Goal: Task Accomplishment & Management: Complete application form

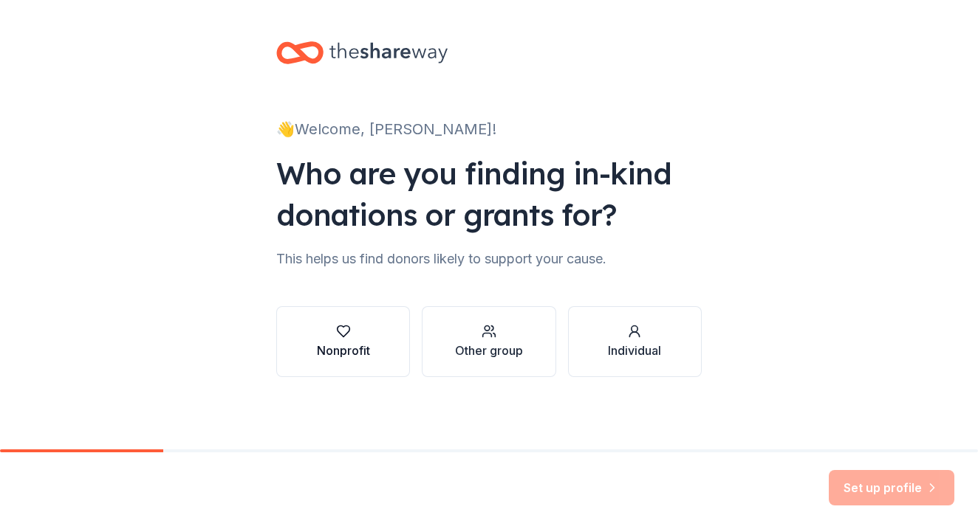
click at [360, 335] on div "button" at bounding box center [343, 331] width 53 height 15
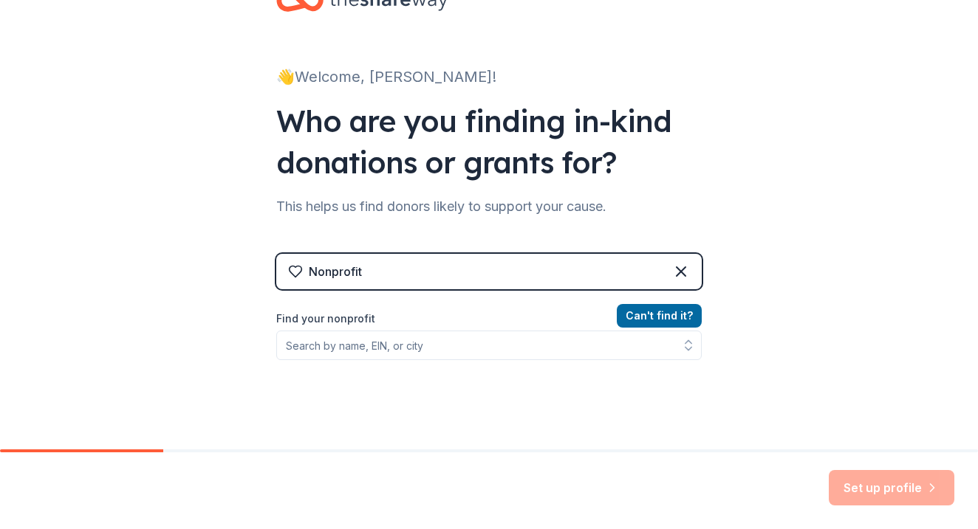
scroll to position [62, 0]
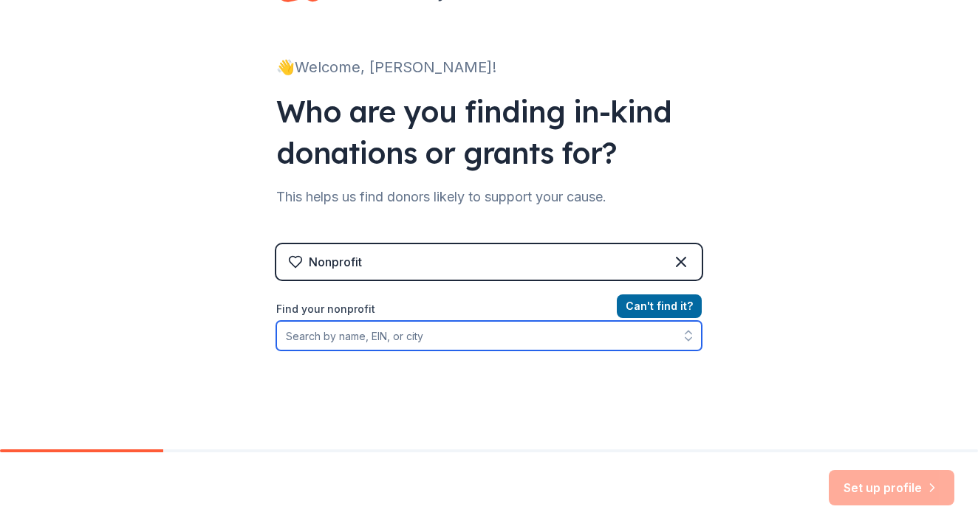
click at [394, 329] on input "Find your nonprofit" at bounding box center [488, 336] width 425 height 30
type input "[US_EMPLOYER_IDENTIFICATION_NUMBER]"
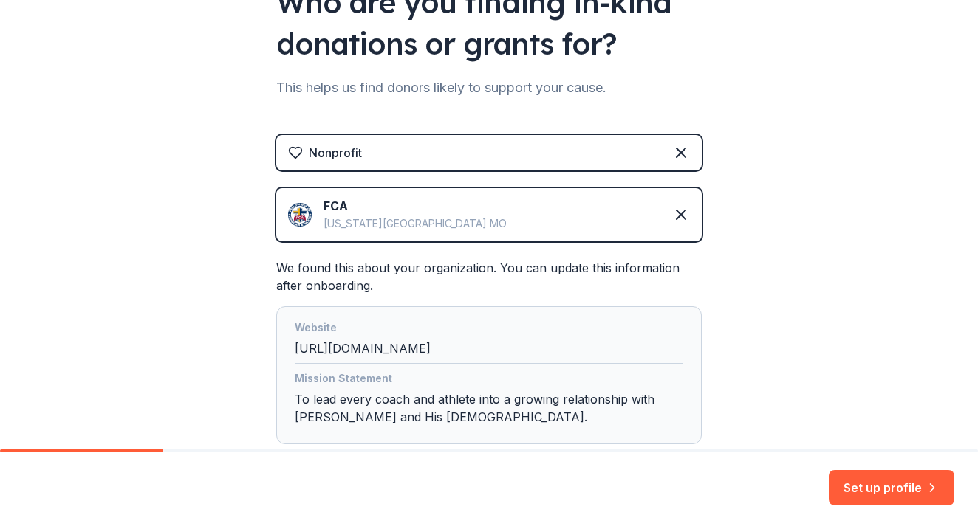
scroll to position [175, 0]
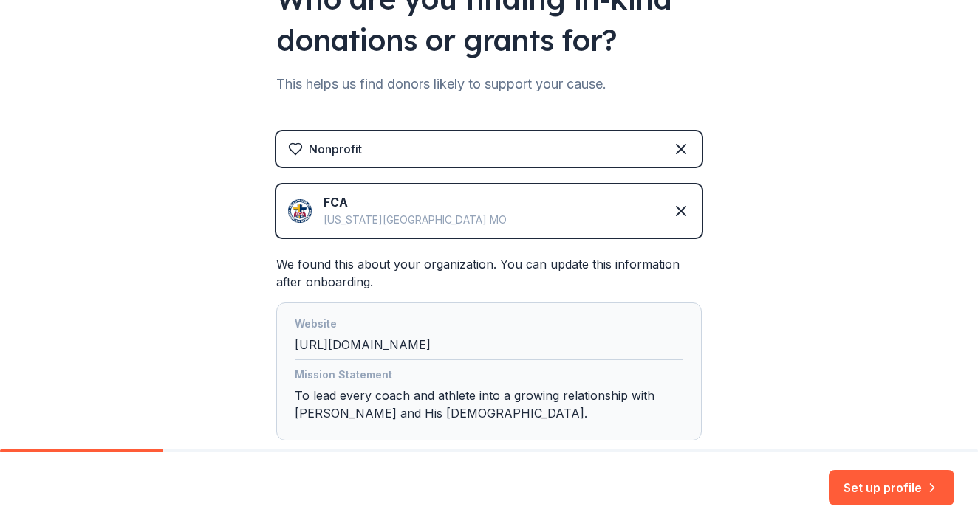
click at [306, 212] on img at bounding box center [300, 211] width 24 height 24
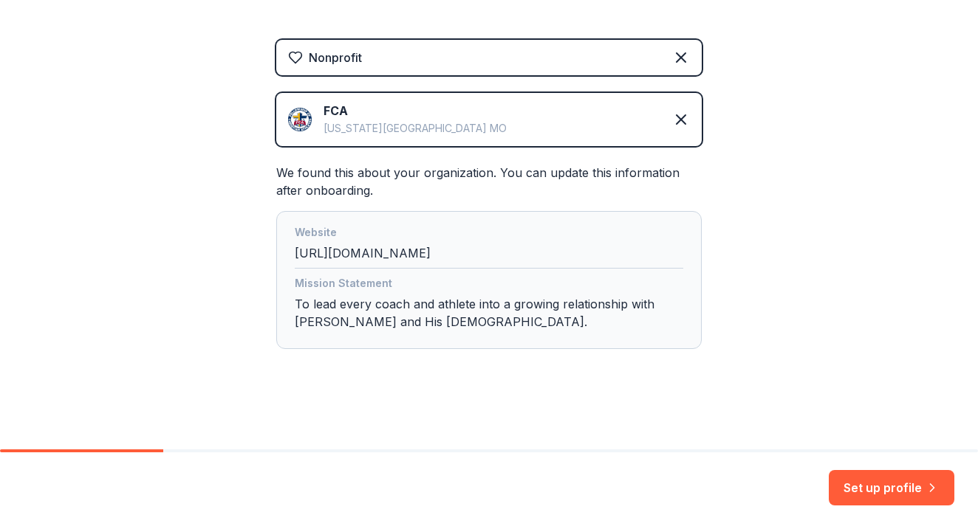
scroll to position [267, 0]
click at [889, 500] on button "Set up profile" at bounding box center [892, 487] width 126 height 35
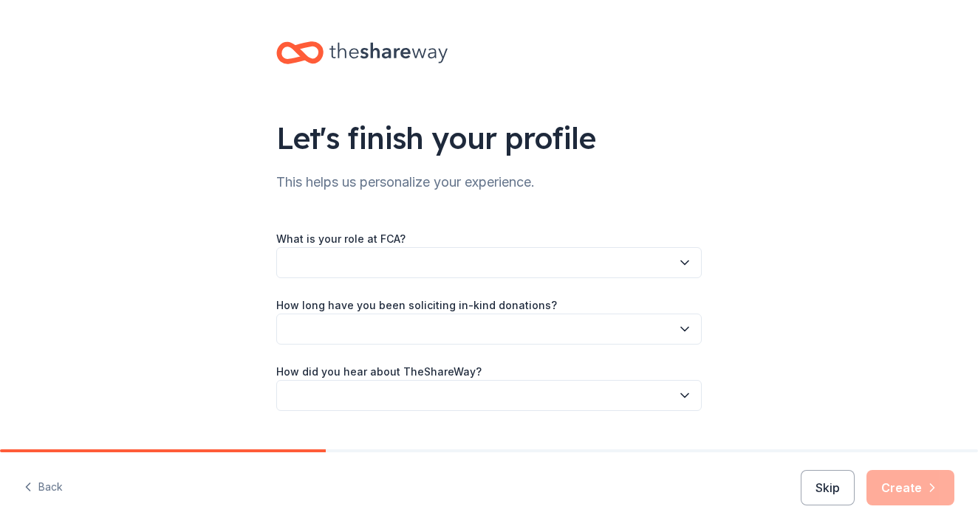
click at [536, 250] on button "button" at bounding box center [488, 262] width 425 height 31
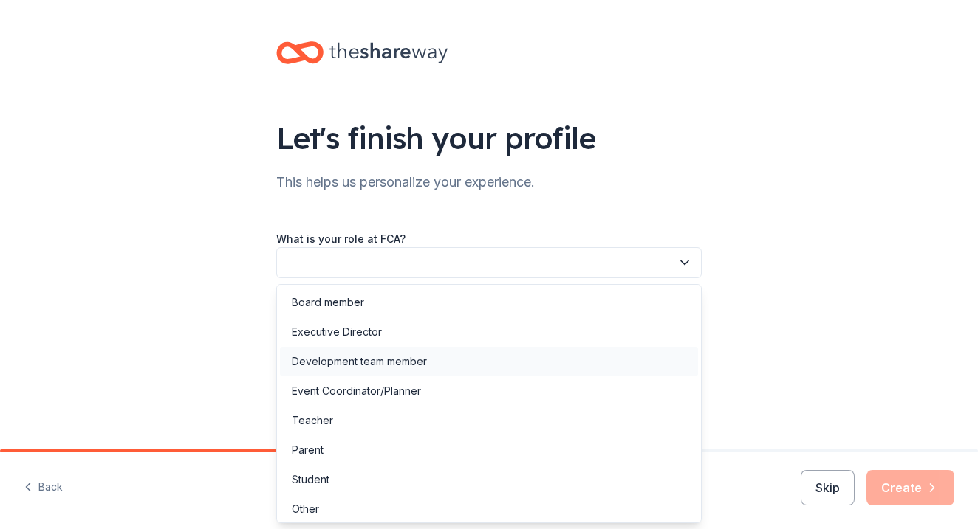
click at [370, 360] on div "Development team member" at bounding box center [359, 362] width 135 height 18
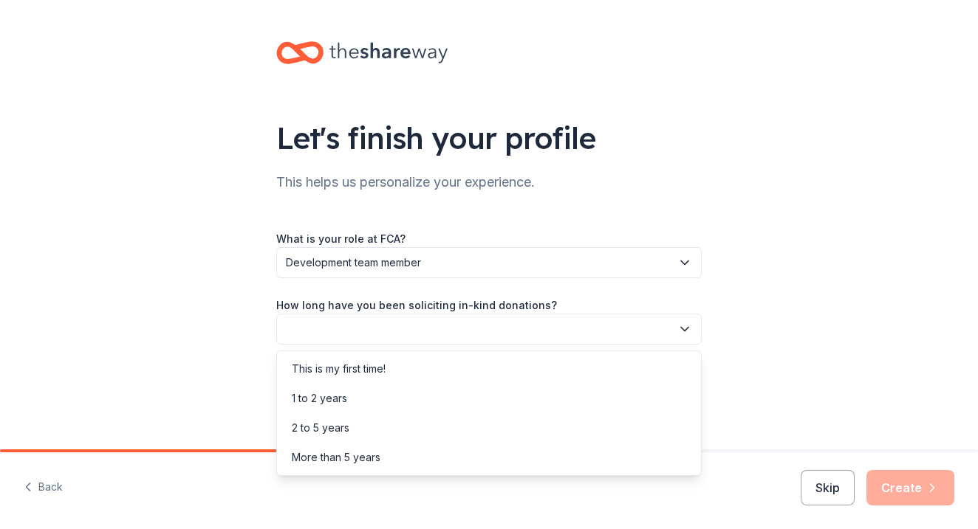
click at [394, 332] on button "button" at bounding box center [488, 329] width 425 height 31
click at [372, 374] on div "This is my first time!" at bounding box center [339, 369] width 94 height 18
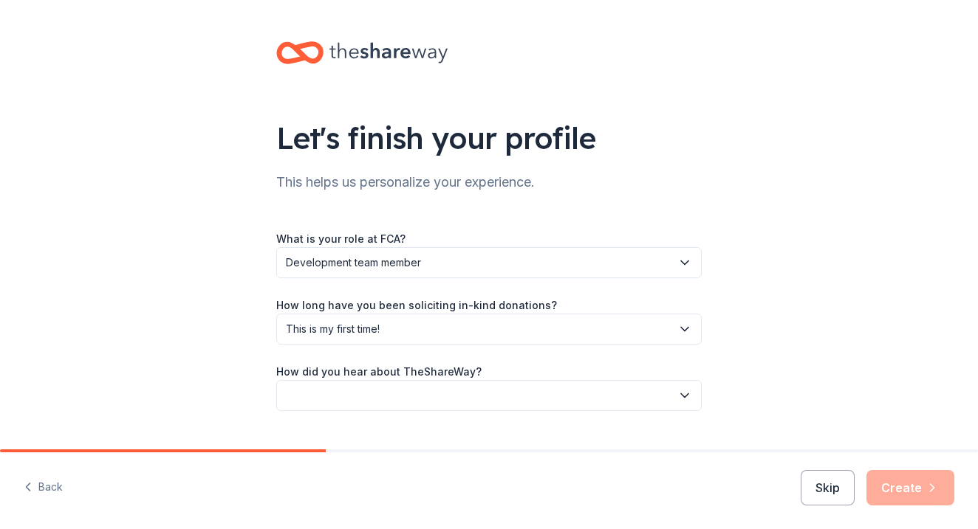
click at [405, 391] on button "button" at bounding box center [488, 395] width 425 height 31
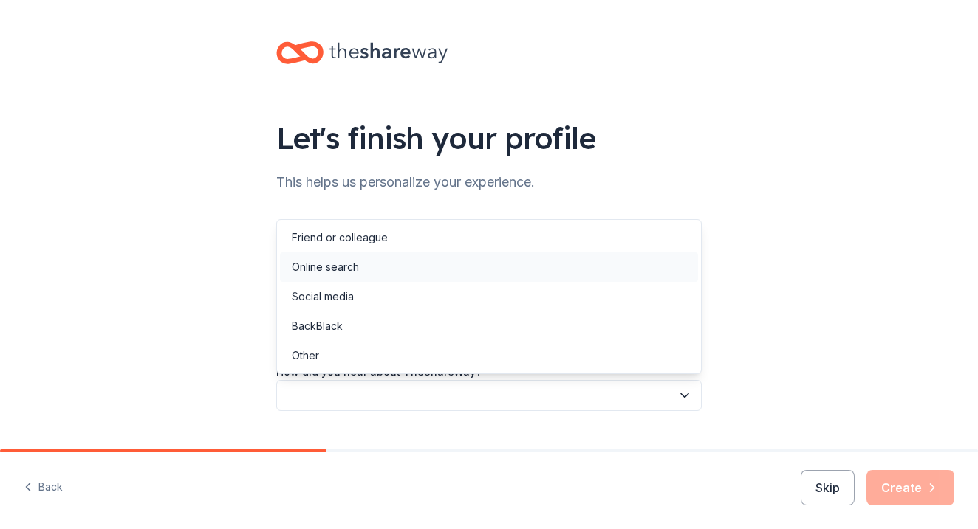
click at [388, 272] on div "Online search" at bounding box center [489, 268] width 418 height 30
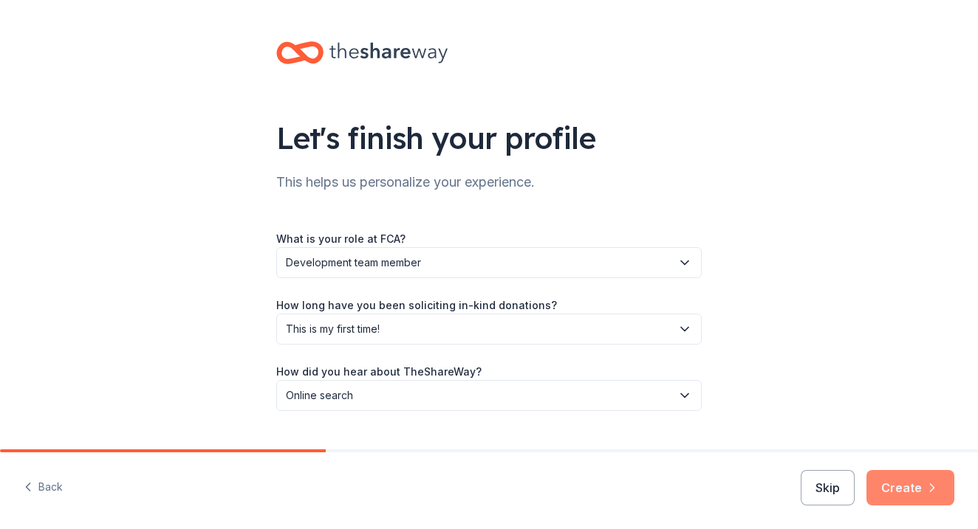
click at [899, 493] on button "Create" at bounding box center [910, 487] width 88 height 35
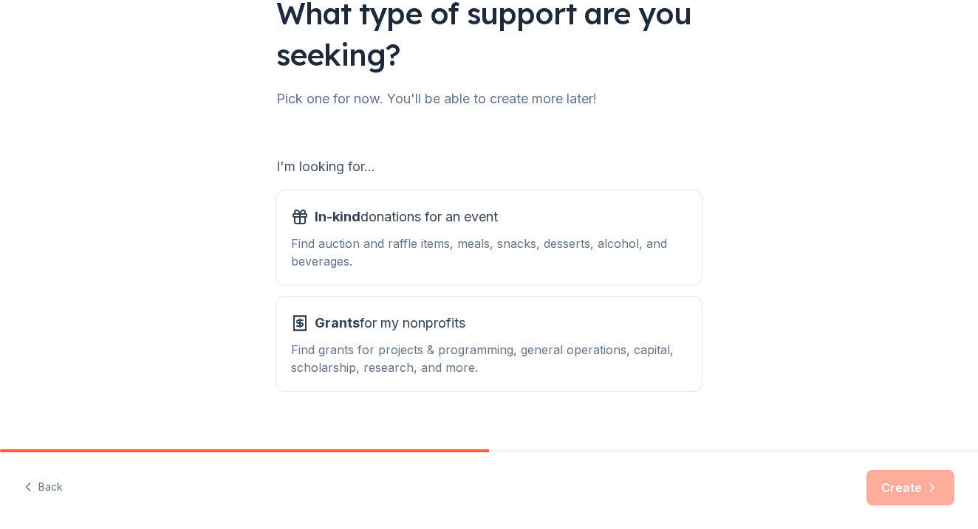
scroll to position [126, 0]
click at [605, 246] on div "Find auction and raffle items, meals, snacks, desserts, alcohol, and beverages." at bounding box center [489, 251] width 396 height 35
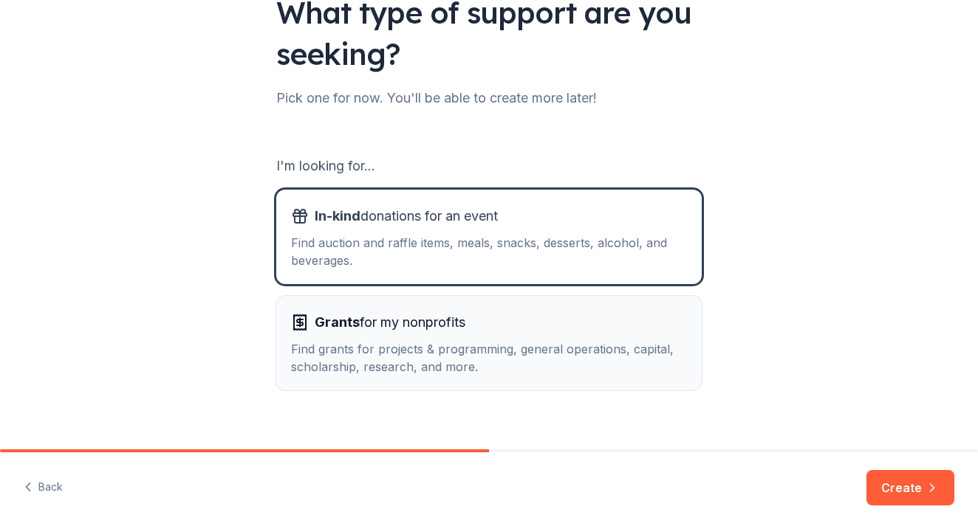
click at [538, 306] on button "Grants for my nonprofits Find grants for projects & programming, general operat…" at bounding box center [488, 343] width 425 height 95
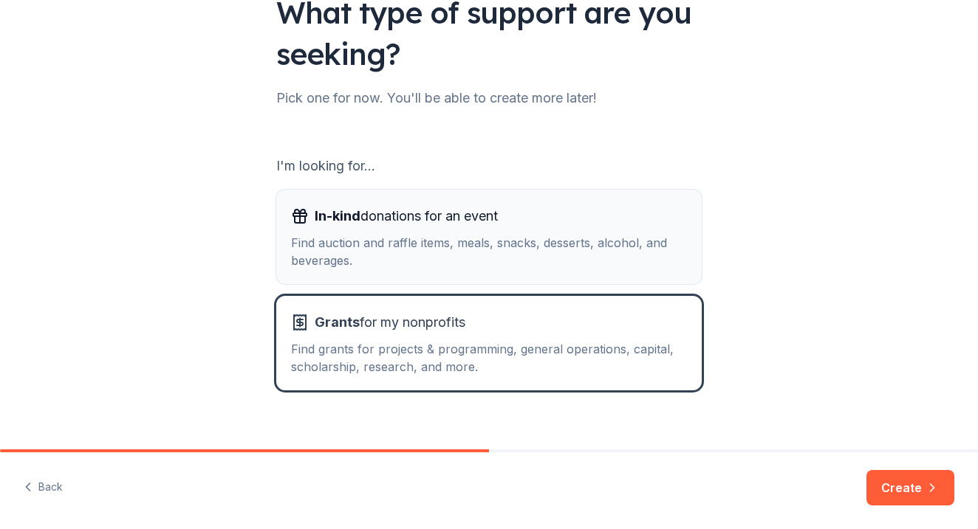
click at [555, 244] on div "Find auction and raffle items, meals, snacks, desserts, alcohol, and beverages." at bounding box center [489, 251] width 396 height 35
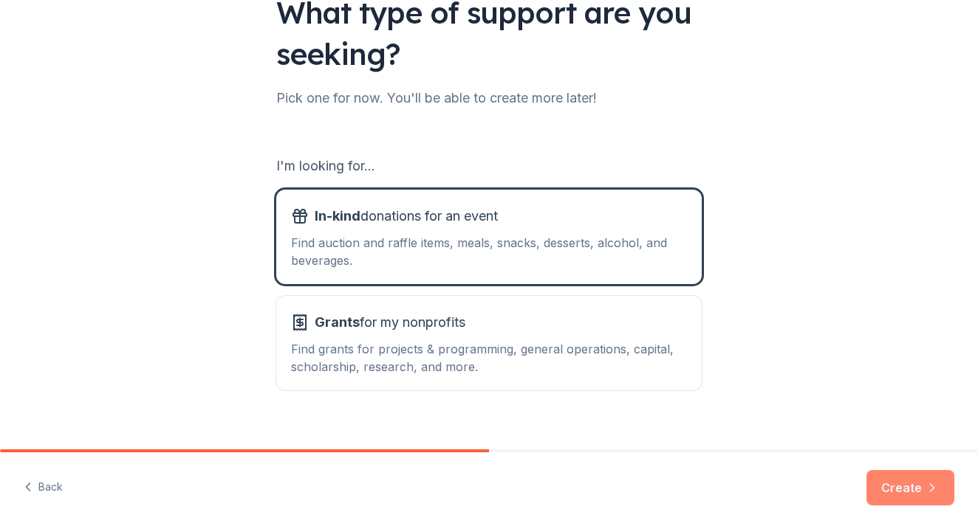
click at [890, 496] on button "Create" at bounding box center [910, 487] width 88 height 35
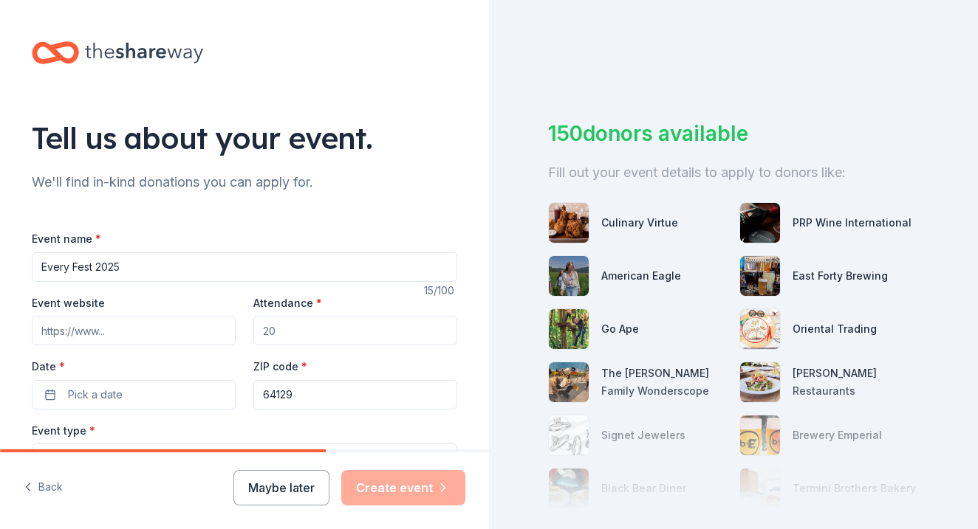
type input "Every Fest 2025"
click at [139, 337] on input "Event website" at bounding box center [134, 331] width 204 height 30
type input "w"
paste input "[URL][DOMAIN_NAME]"
type input "[URL][DOMAIN_NAME]"
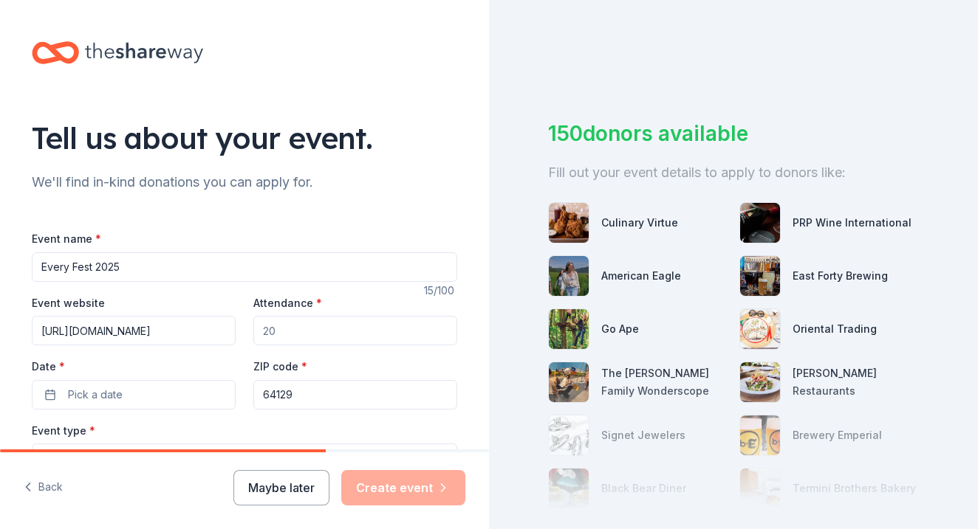
click at [319, 329] on input "Attendance *" at bounding box center [355, 331] width 204 height 30
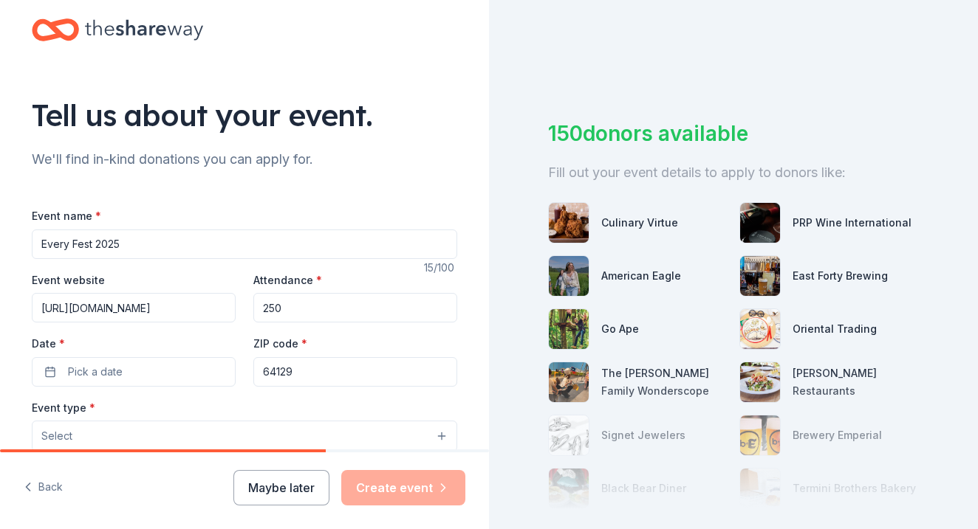
scroll to position [27, 0]
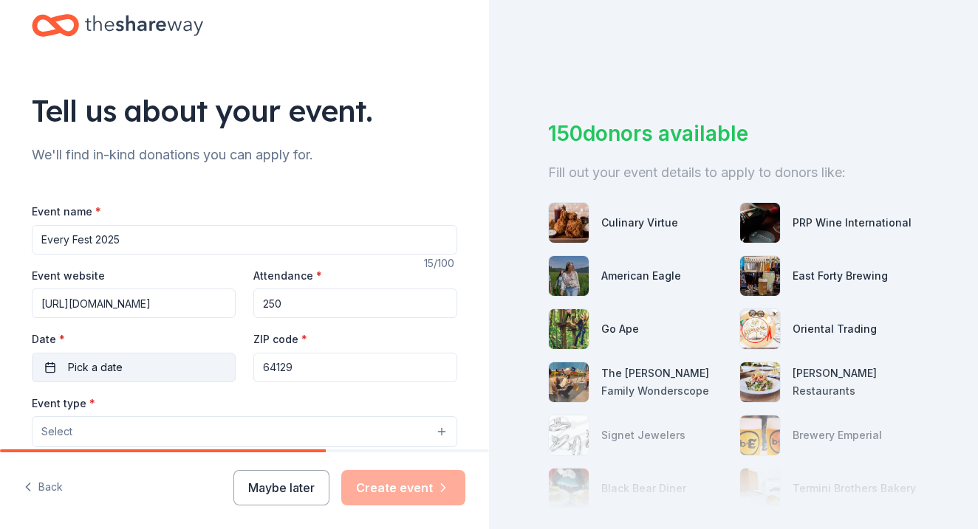
type input "250"
click at [162, 365] on button "Pick a date" at bounding box center [134, 368] width 204 height 30
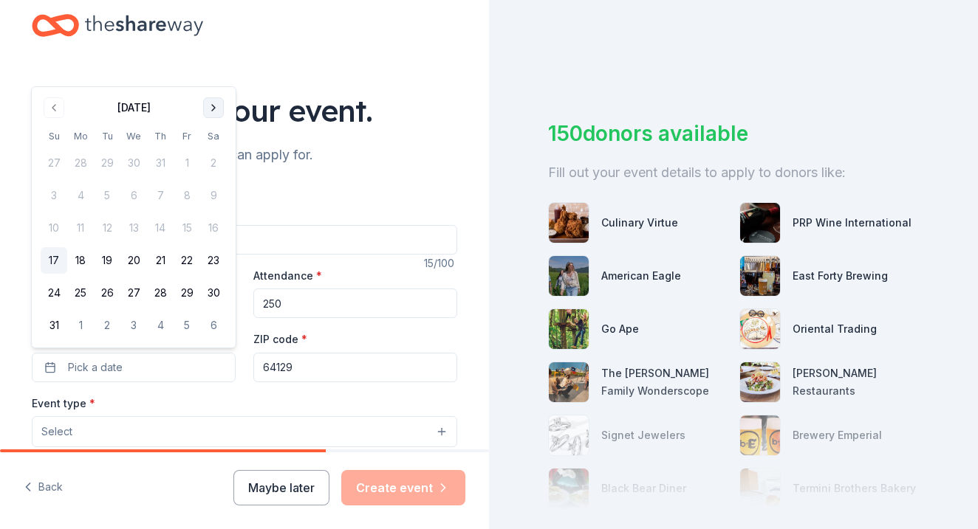
click at [219, 109] on button "Go to next month" at bounding box center [213, 107] width 21 height 21
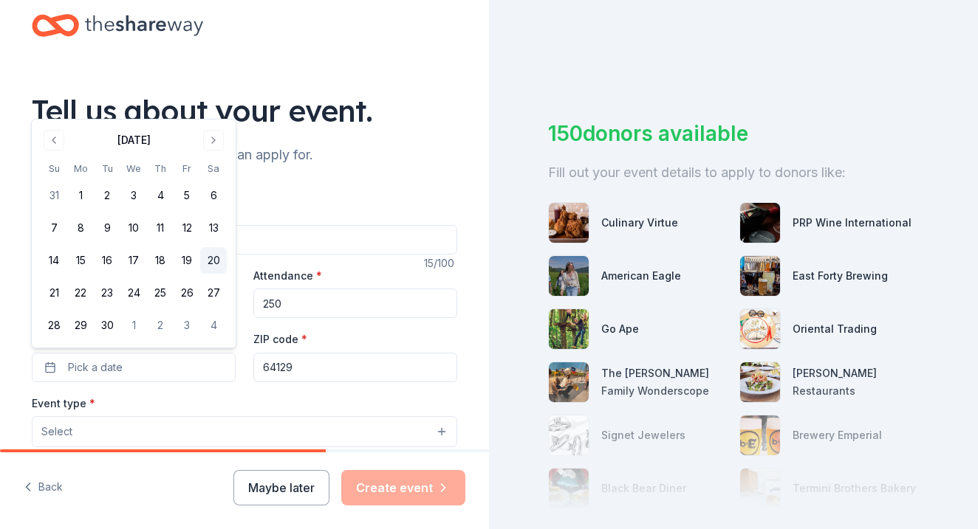
click at [216, 263] on button "20" at bounding box center [213, 260] width 27 height 27
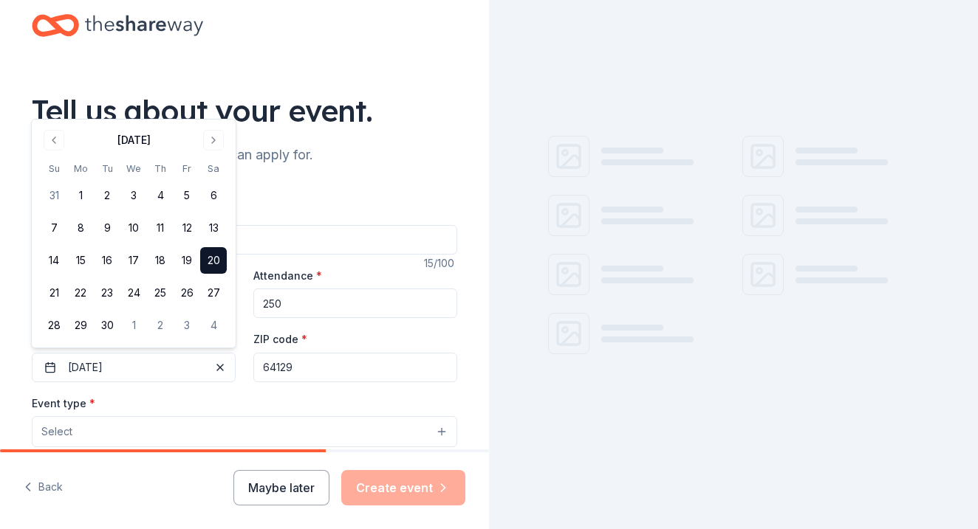
click at [304, 370] on input "64129" at bounding box center [355, 368] width 204 height 30
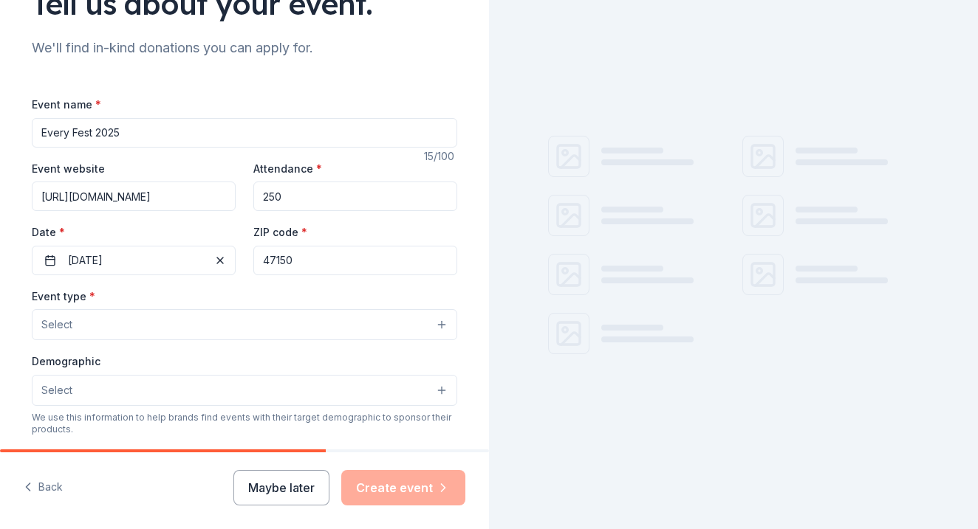
scroll to position [139, 0]
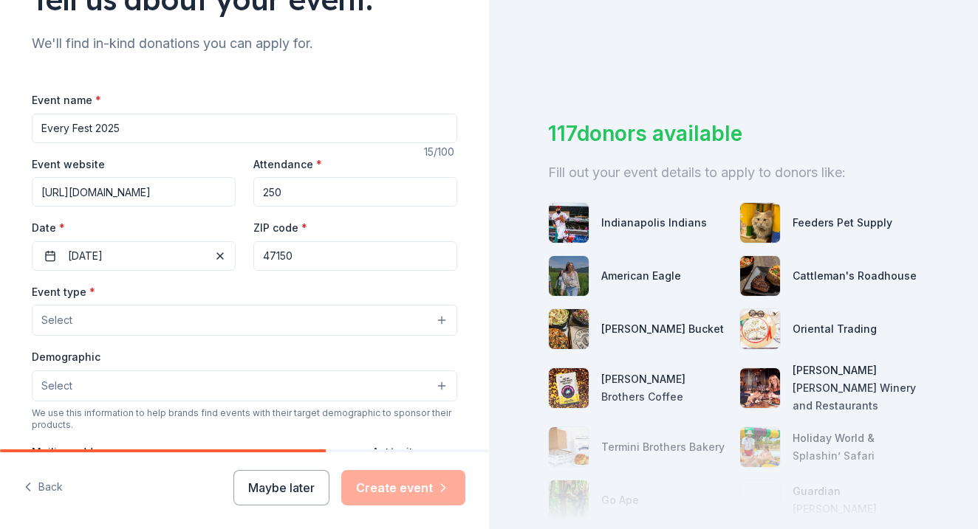
type input "47150"
click at [162, 329] on button "Select" at bounding box center [244, 320] width 425 height 31
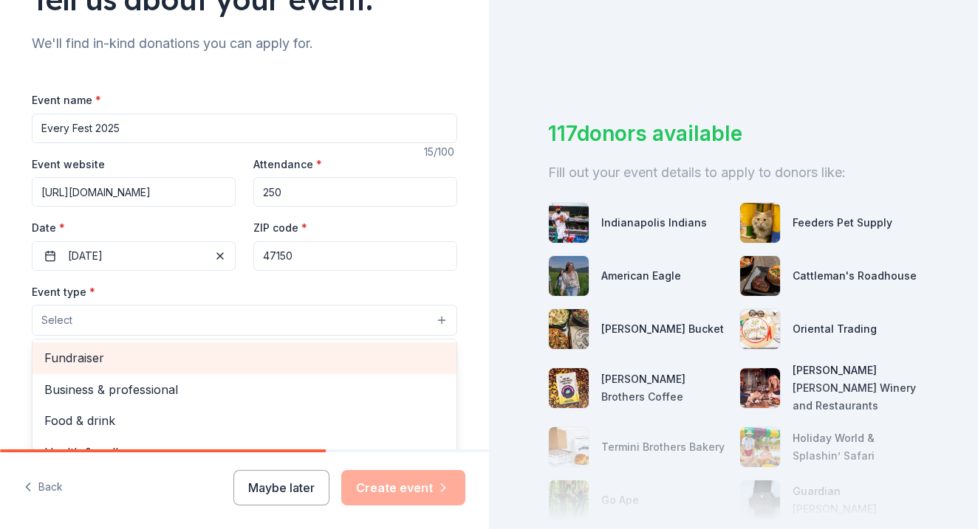
click at [148, 354] on span "Fundraiser" at bounding box center [244, 358] width 400 height 19
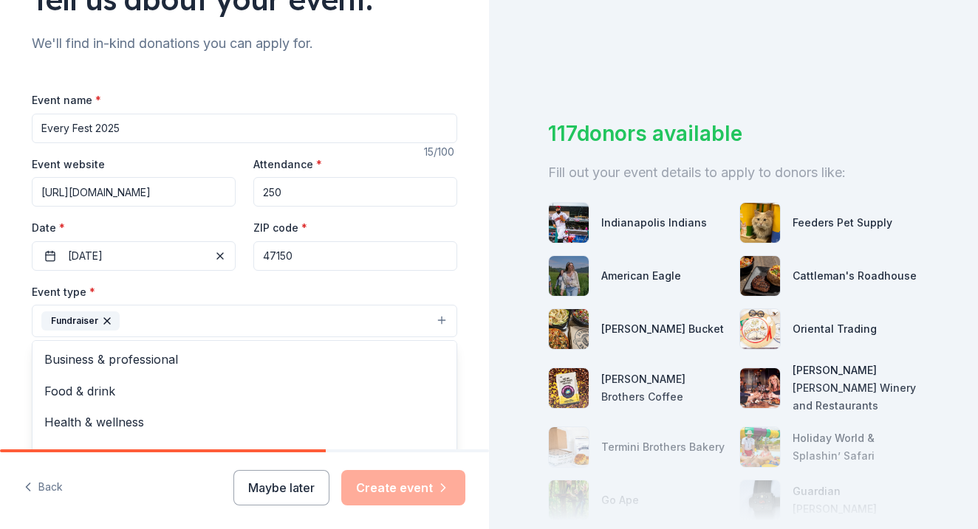
click at [198, 292] on div "Event type * Fundraiser Business & professional Food & drink Health & wellness …" at bounding box center [244, 310] width 425 height 55
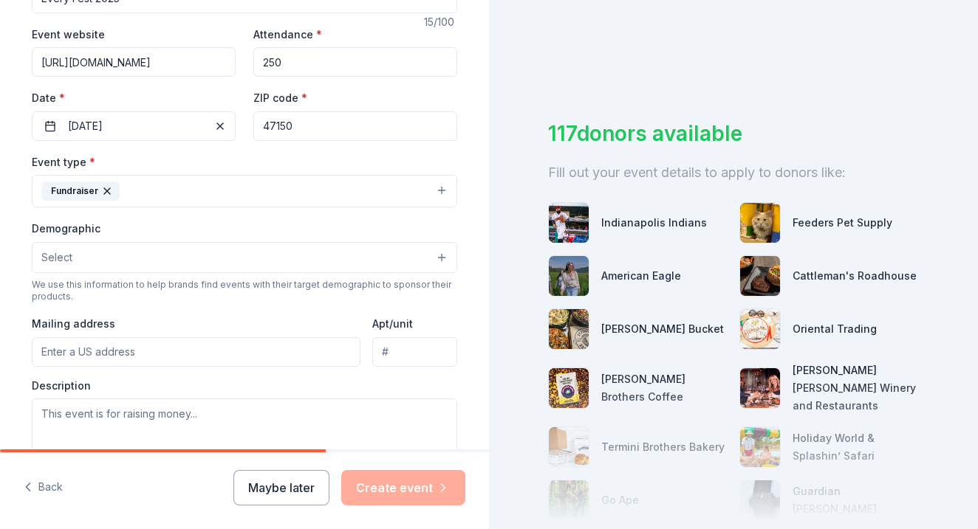
scroll to position [271, 0]
click at [201, 253] on button "Select" at bounding box center [244, 255] width 425 height 31
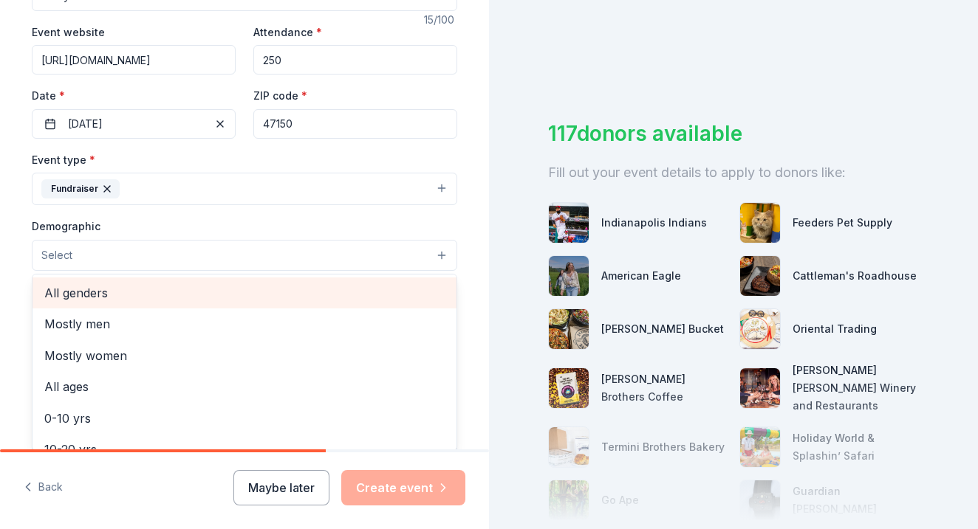
scroll to position [0, 0]
click at [113, 291] on span "All genders" at bounding box center [244, 293] width 400 height 19
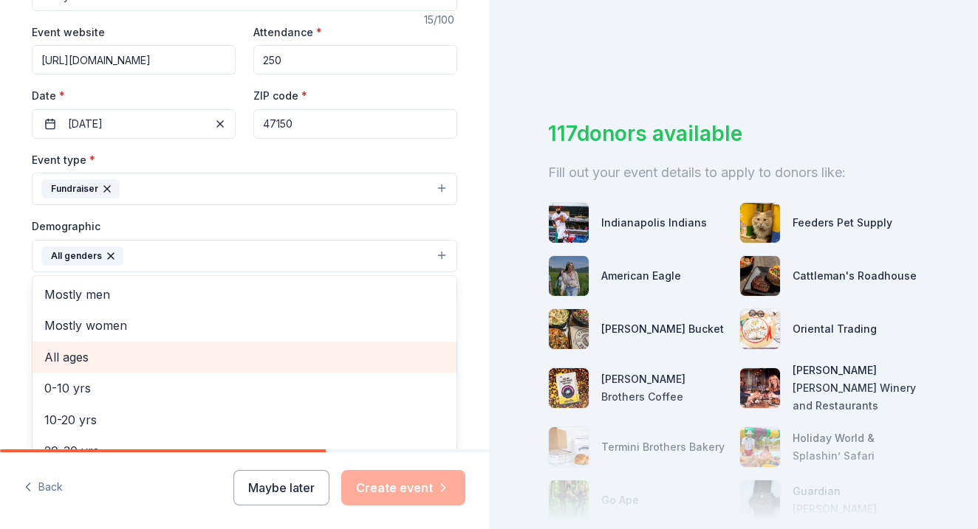
click at [116, 355] on span "All ages" at bounding box center [244, 357] width 400 height 19
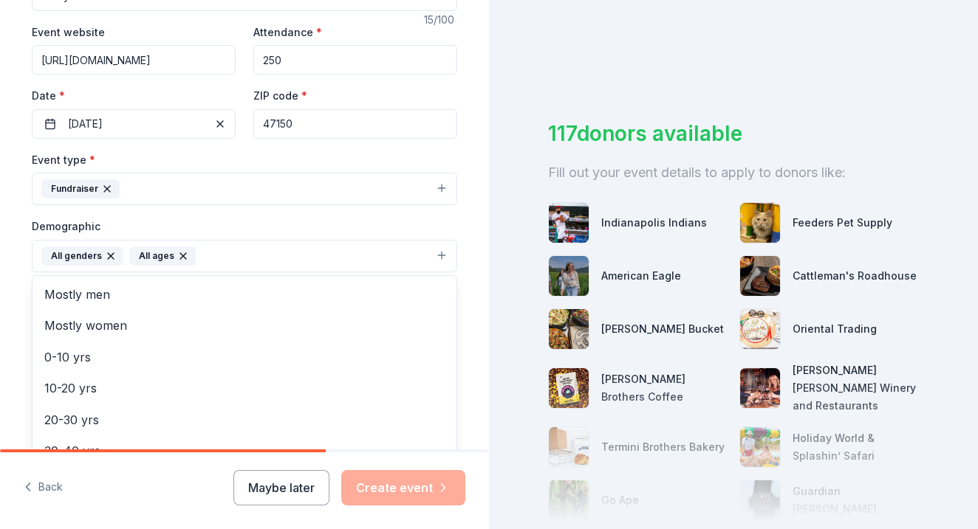
click at [241, 231] on div "Demographic All genders All ages Mostly men Mostly women 0-10 yrs 10-20 yrs 20-…" at bounding box center [244, 244] width 425 height 55
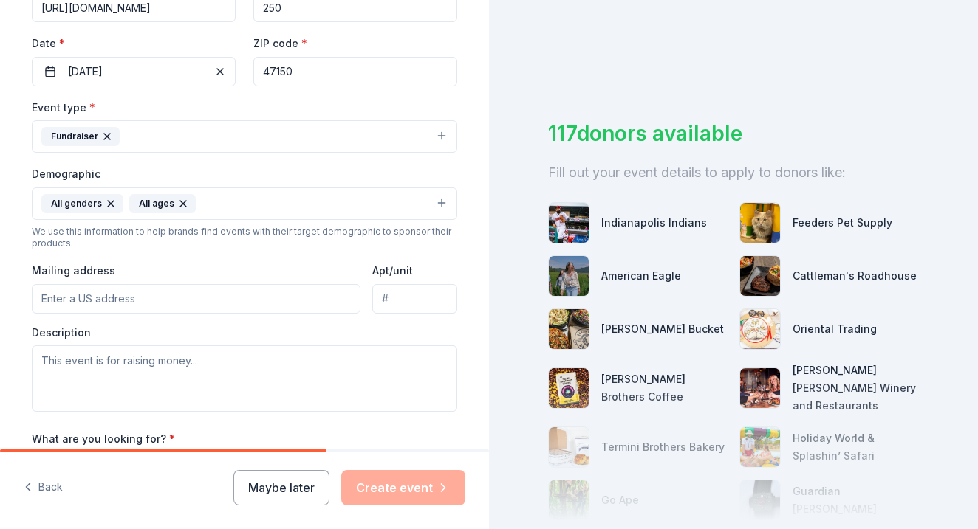
scroll to position [324, 0]
type input "[STREET_ADDRESS]"
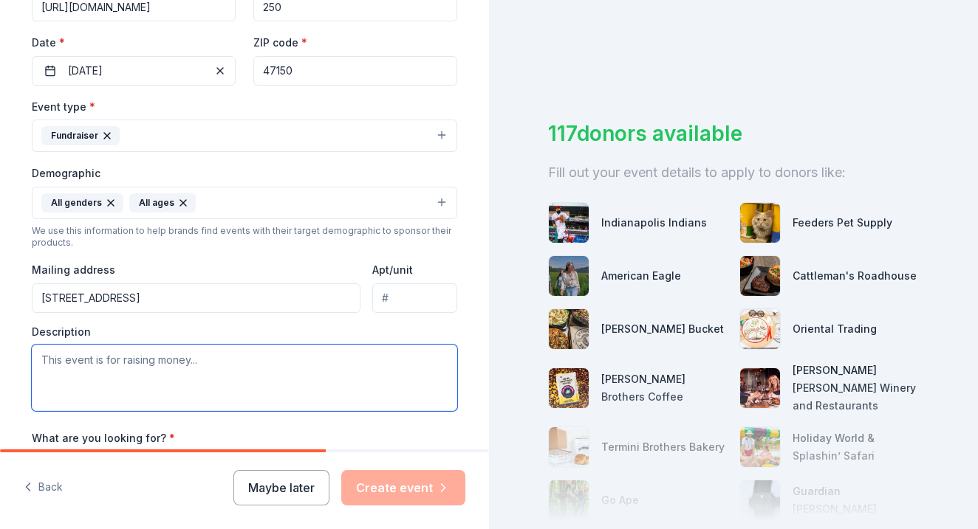
click at [144, 360] on textarea at bounding box center [244, 378] width 425 height 66
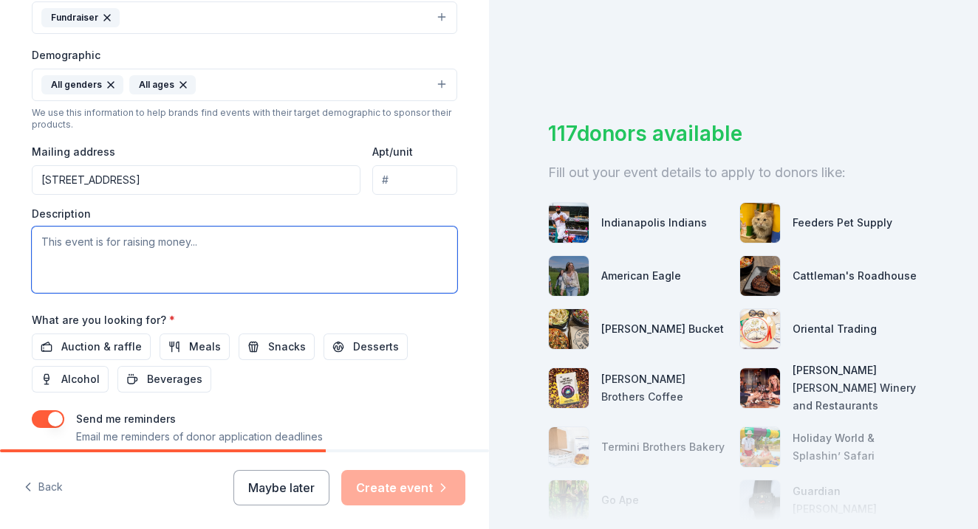
scroll to position [453, 0]
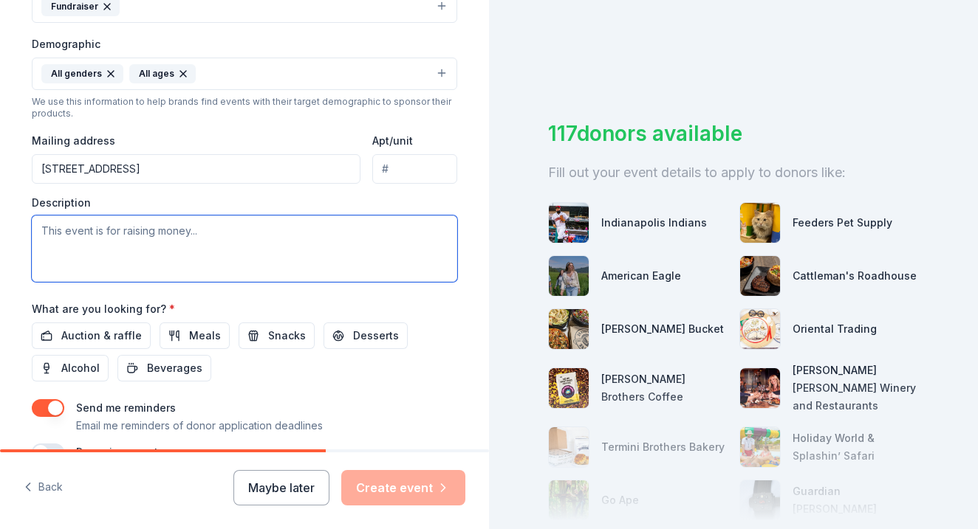
click at [99, 233] on textarea at bounding box center [244, 249] width 425 height 66
paste textarea "Every Fest brings together families from across [GEOGRAPHIC_DATA][US_STATE] for…"
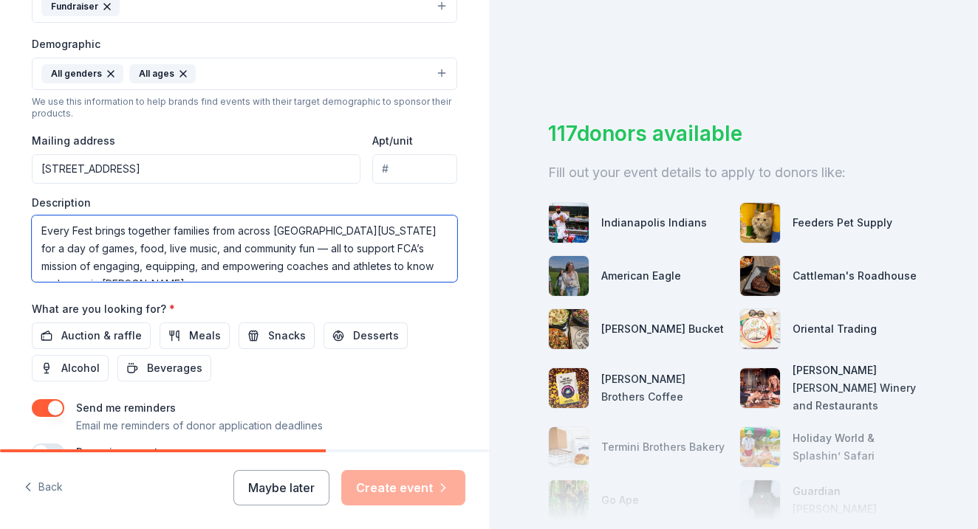
scroll to position [9, 0]
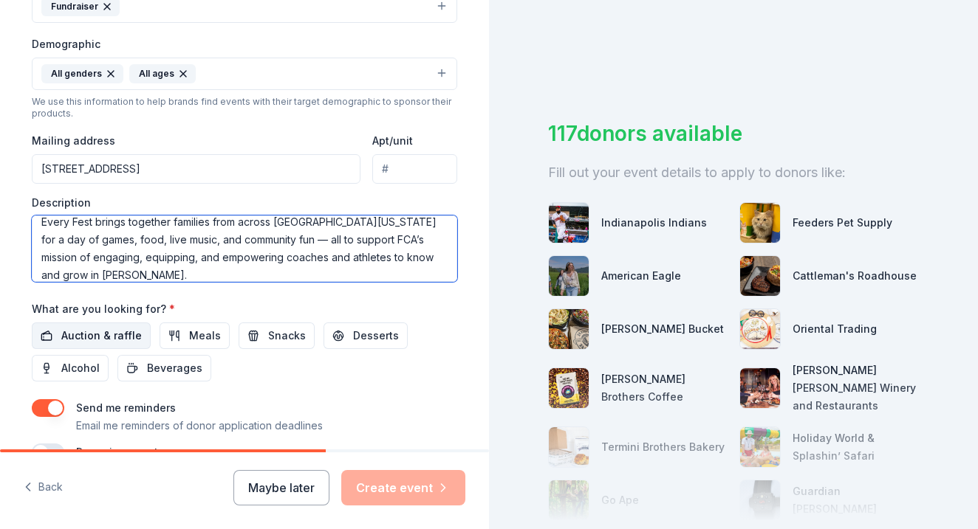
type textarea "Every Fest brings together families from across [GEOGRAPHIC_DATA][US_STATE] for…"
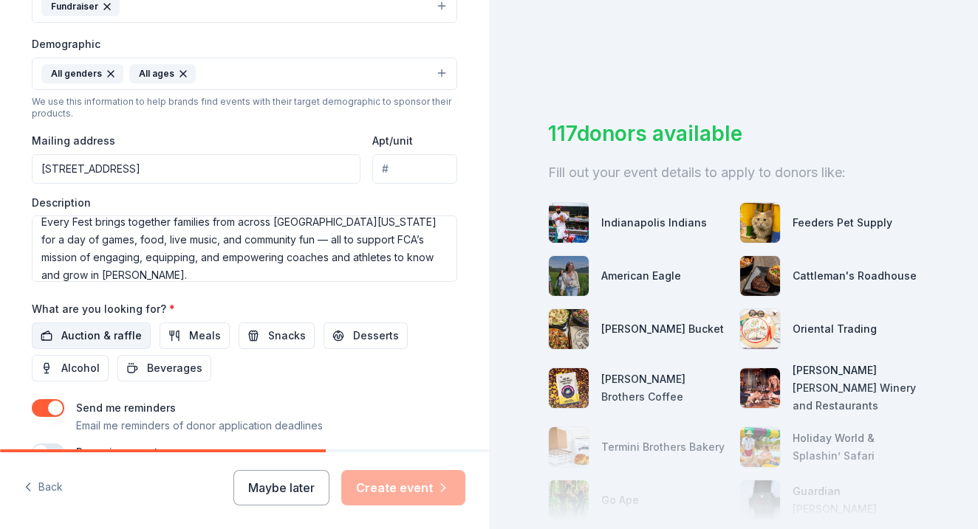
click at [120, 330] on span "Auction & raffle" at bounding box center [101, 336] width 80 height 18
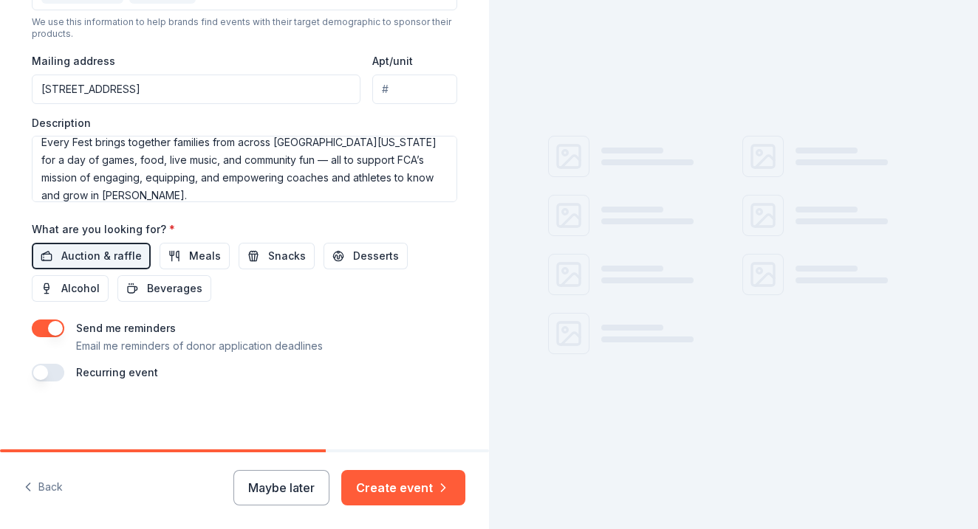
scroll to position [532, 0]
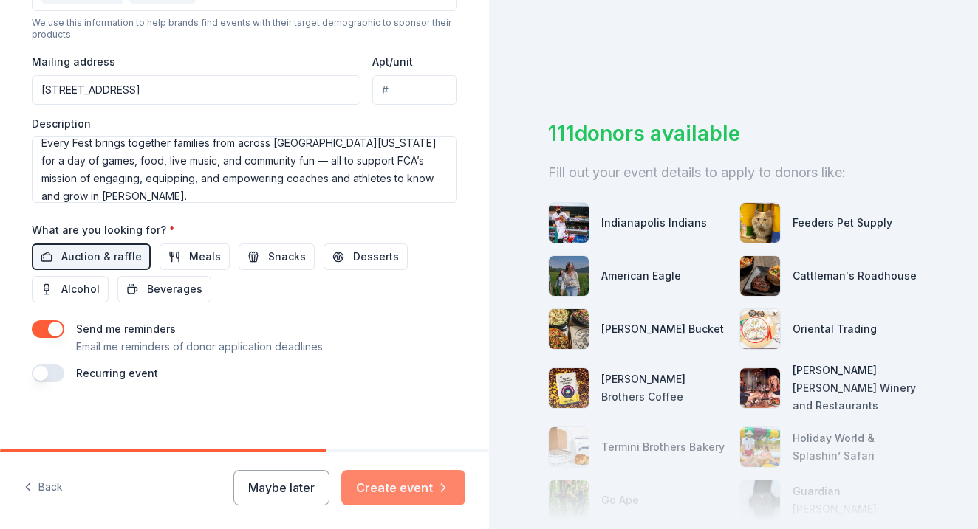
click at [419, 480] on button "Create event" at bounding box center [403, 487] width 124 height 35
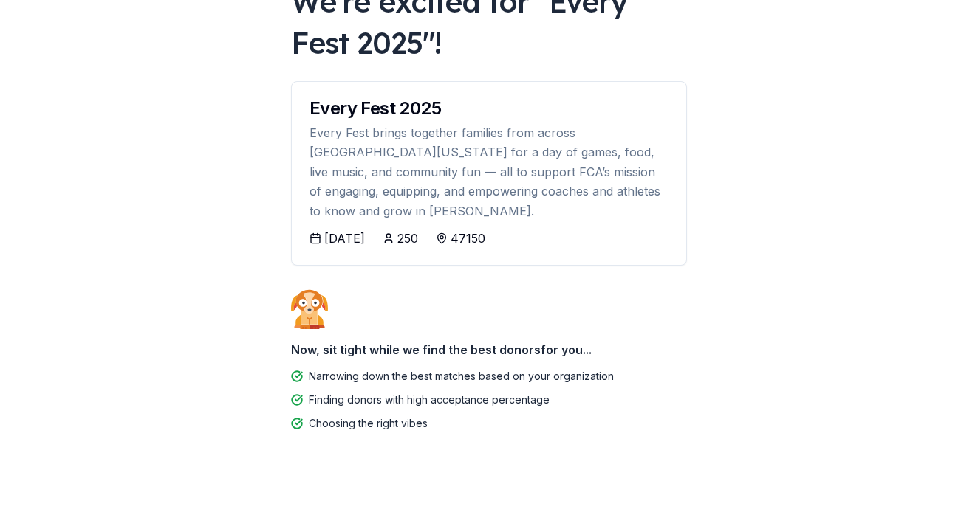
scroll to position [112, 0]
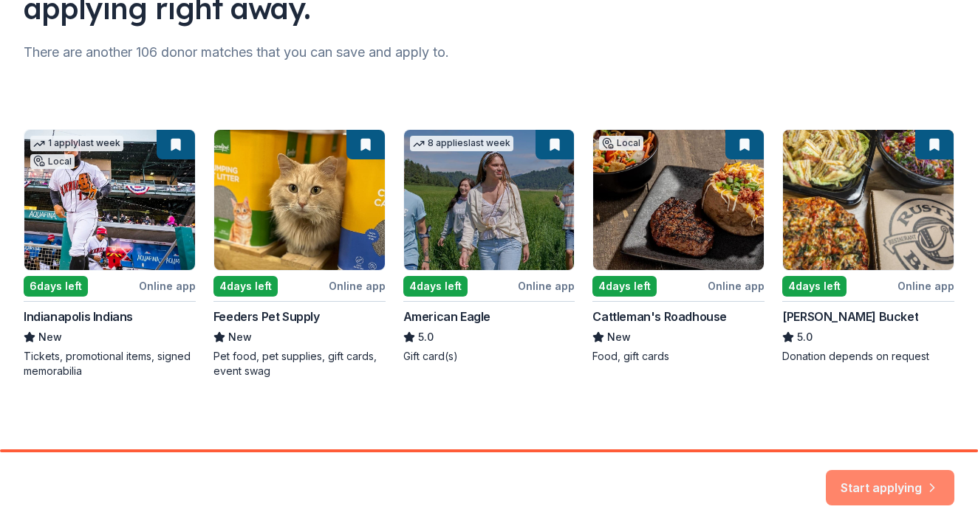
click at [911, 481] on button "Start applying" at bounding box center [890, 479] width 128 height 35
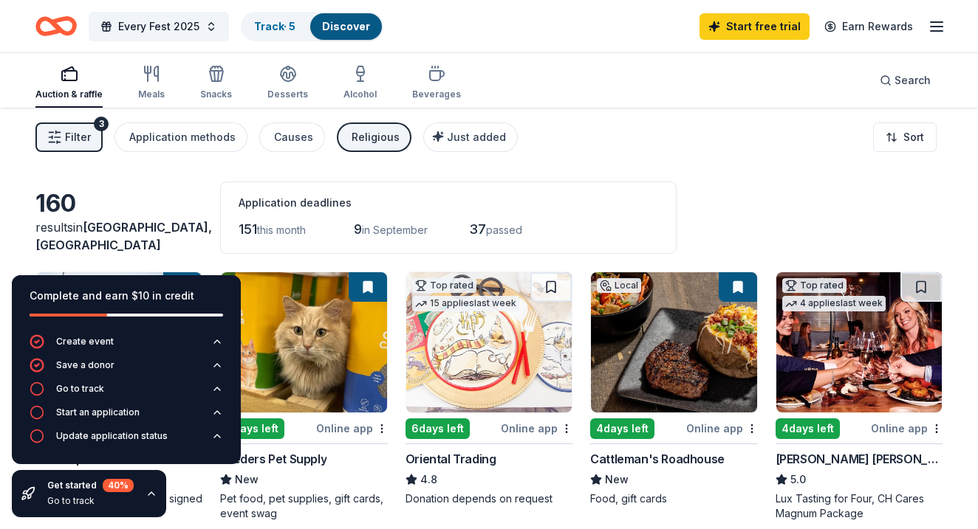
click at [153, 496] on icon "button" at bounding box center [151, 494] width 6 height 3
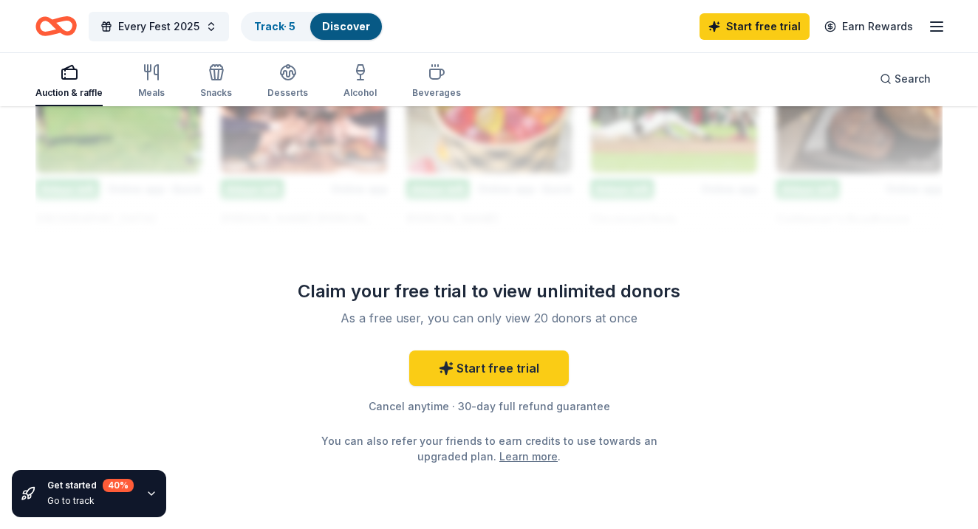
scroll to position [1391, 0]
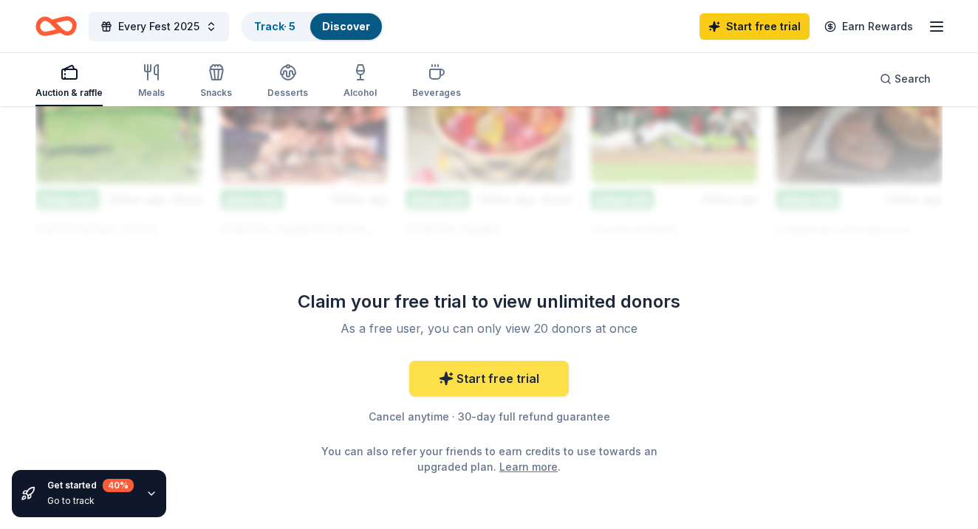
click at [524, 382] on link "Start free trial" at bounding box center [489, 378] width 160 height 35
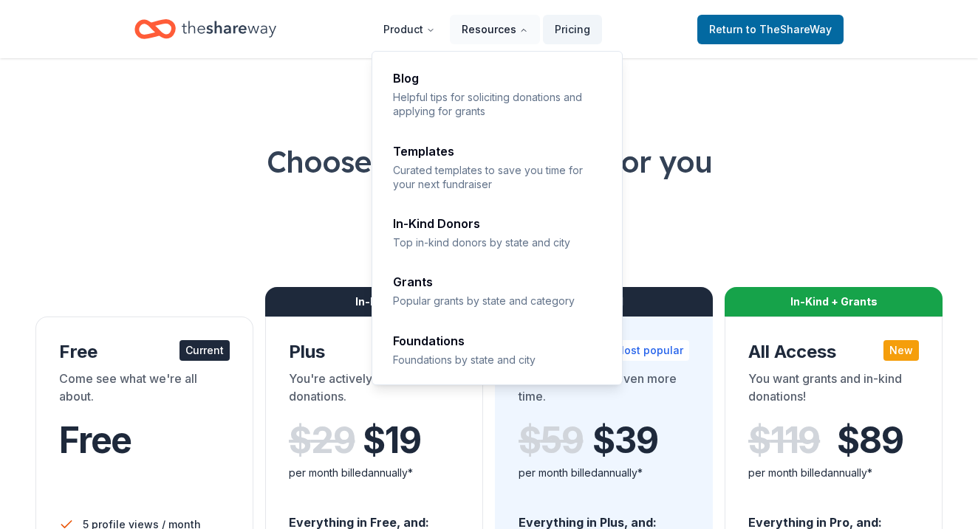
click at [495, 32] on button "Resources" at bounding box center [495, 30] width 90 height 30
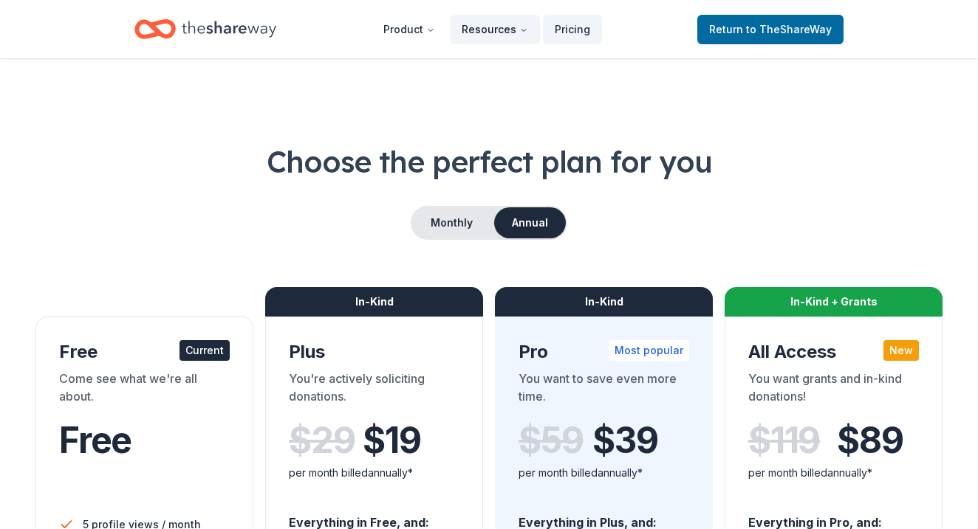
click at [495, 32] on button "Resources" at bounding box center [495, 30] width 90 height 30
click at [426, 21] on button "Product" at bounding box center [408, 30] width 75 height 30
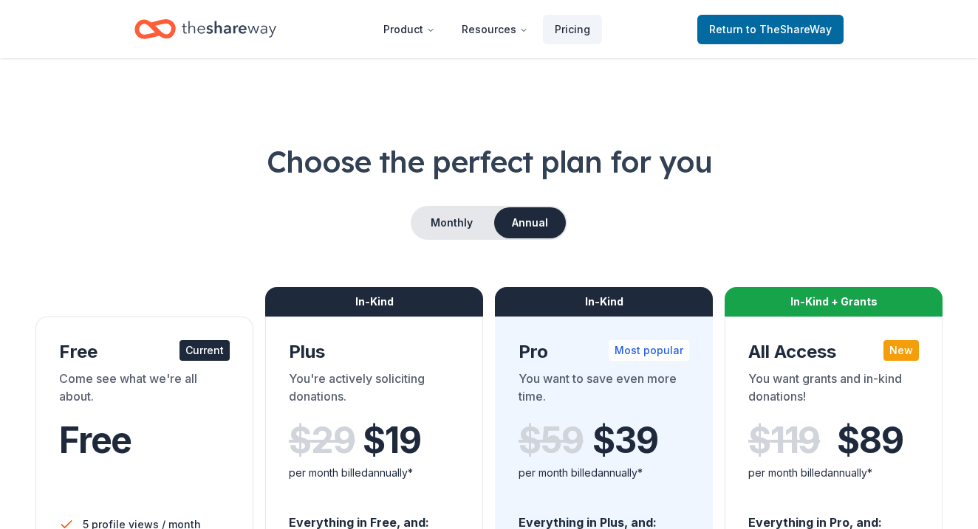
click at [215, 42] on icon "Home" at bounding box center [229, 29] width 95 height 30
click at [227, 21] on icon "Home" at bounding box center [229, 29] width 95 height 30
click at [198, 27] on icon "Home" at bounding box center [229, 29] width 95 height 30
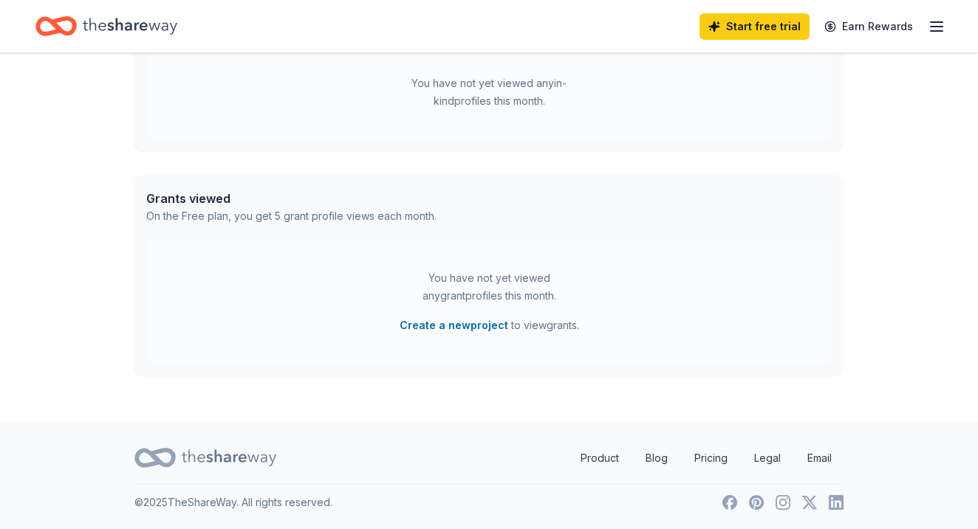
scroll to position [463, 0]
click at [452, 327] on button "Create a new project" at bounding box center [454, 326] width 109 height 18
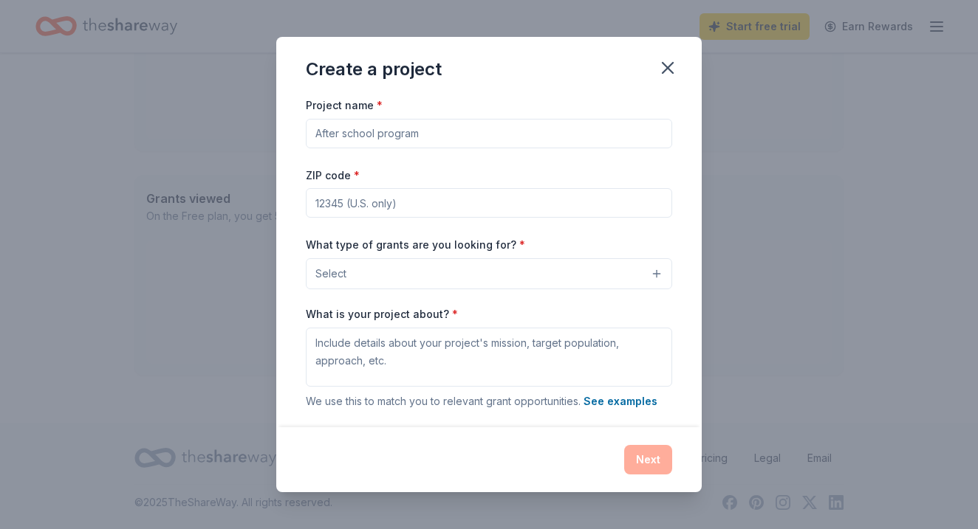
click at [458, 136] on input "Project name *" at bounding box center [489, 134] width 366 height 30
type input "Power Camp 2026"
click at [429, 199] on input "ZIP code *" at bounding box center [489, 203] width 366 height 30
type input "47150"
click at [352, 275] on button "Select" at bounding box center [489, 273] width 366 height 31
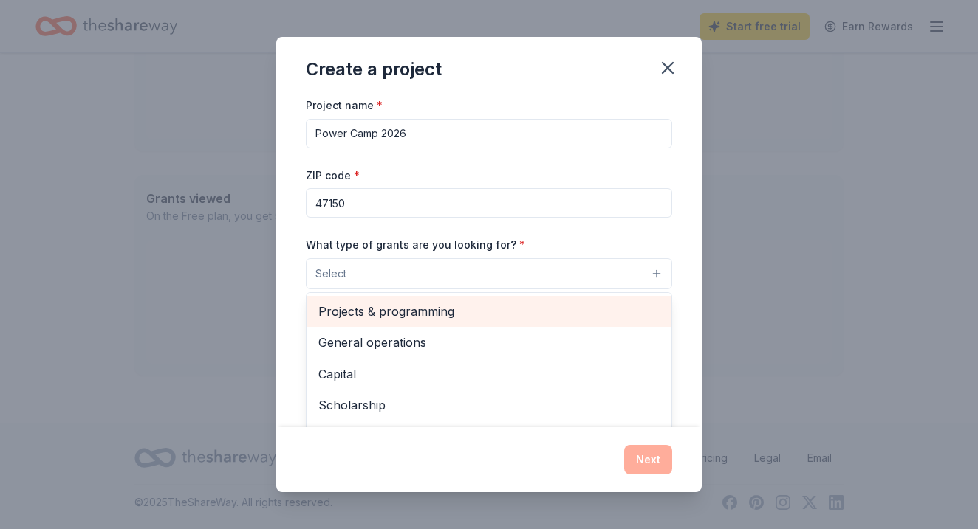
click at [360, 310] on span "Projects & programming" at bounding box center [488, 311] width 341 height 19
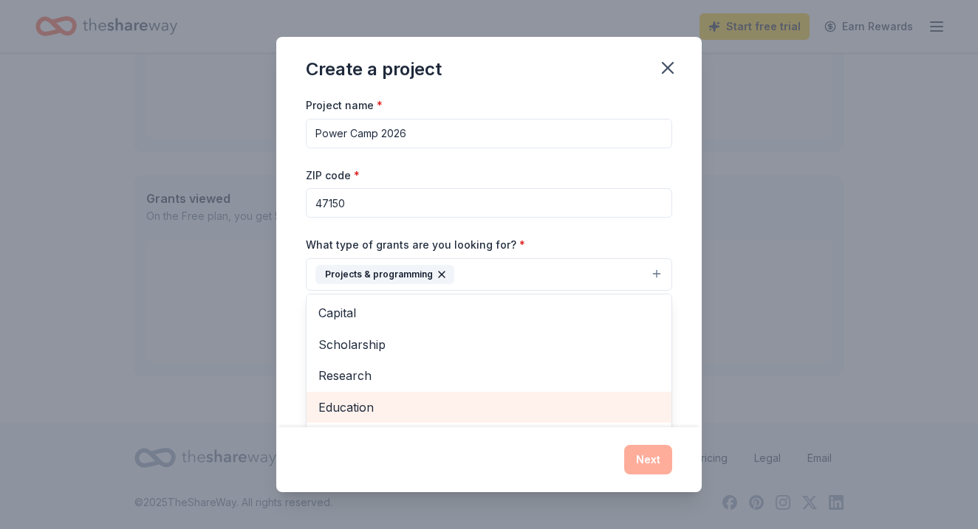
scroll to position [0, 0]
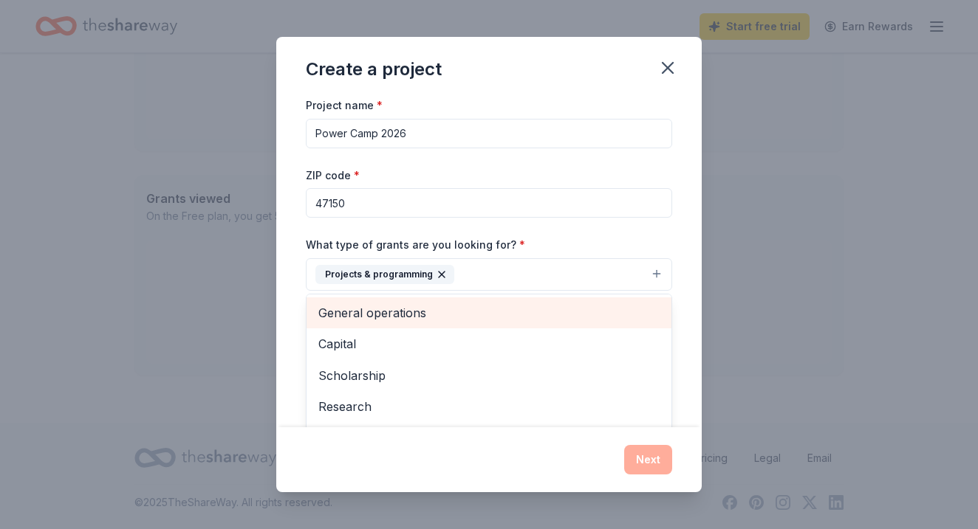
click at [416, 314] on span "General operations" at bounding box center [488, 313] width 341 height 19
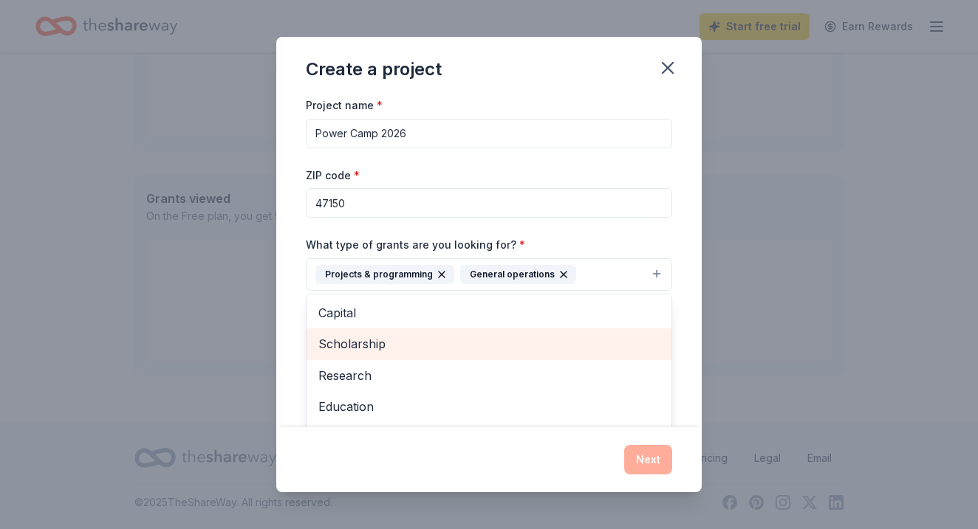
click at [418, 346] on span "Scholarship" at bounding box center [488, 344] width 341 height 19
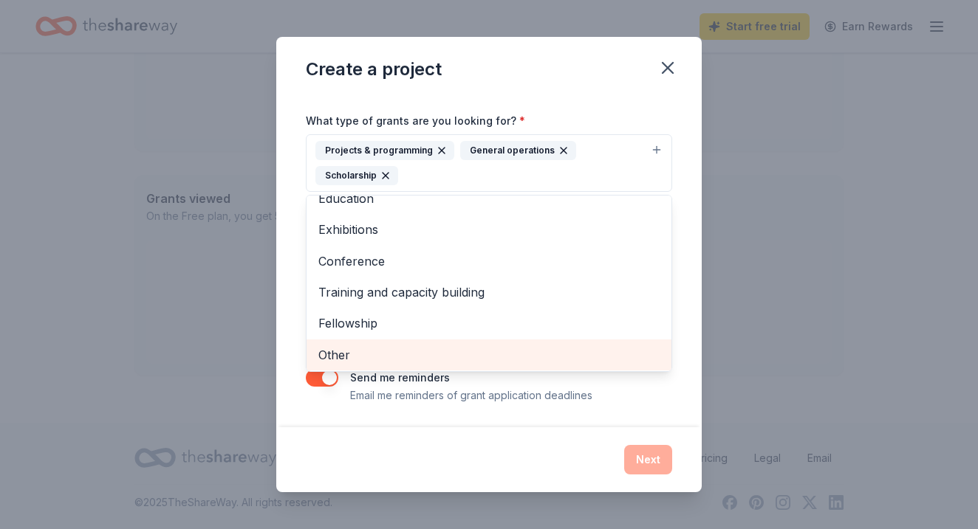
scroll to position [123, 0]
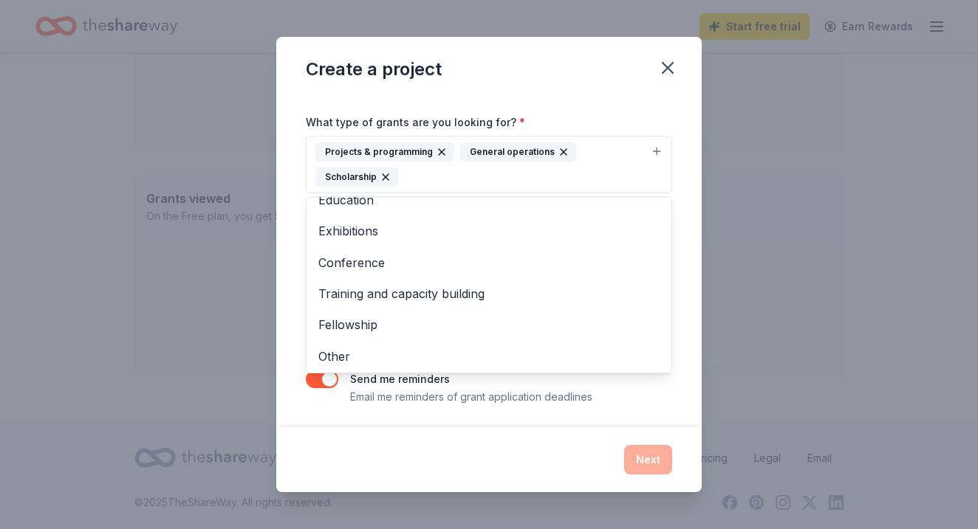
click at [335, 398] on div "Project name * Power Camp 2026 ZIP code * 47150 What type of grants are you loo…" at bounding box center [489, 189] width 366 height 432
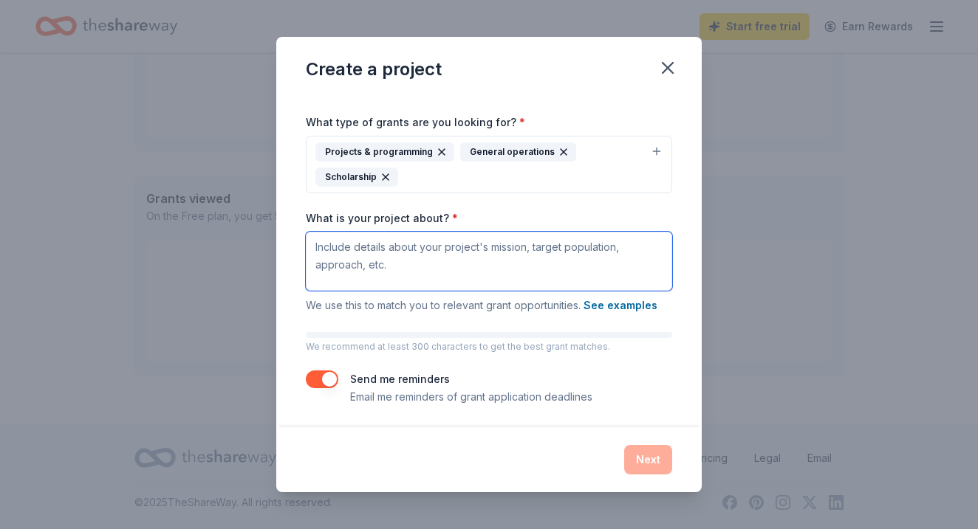
click at [440, 257] on textarea "What is your project about? *" at bounding box center [489, 261] width 366 height 59
